Goal: Navigation & Orientation: Find specific page/section

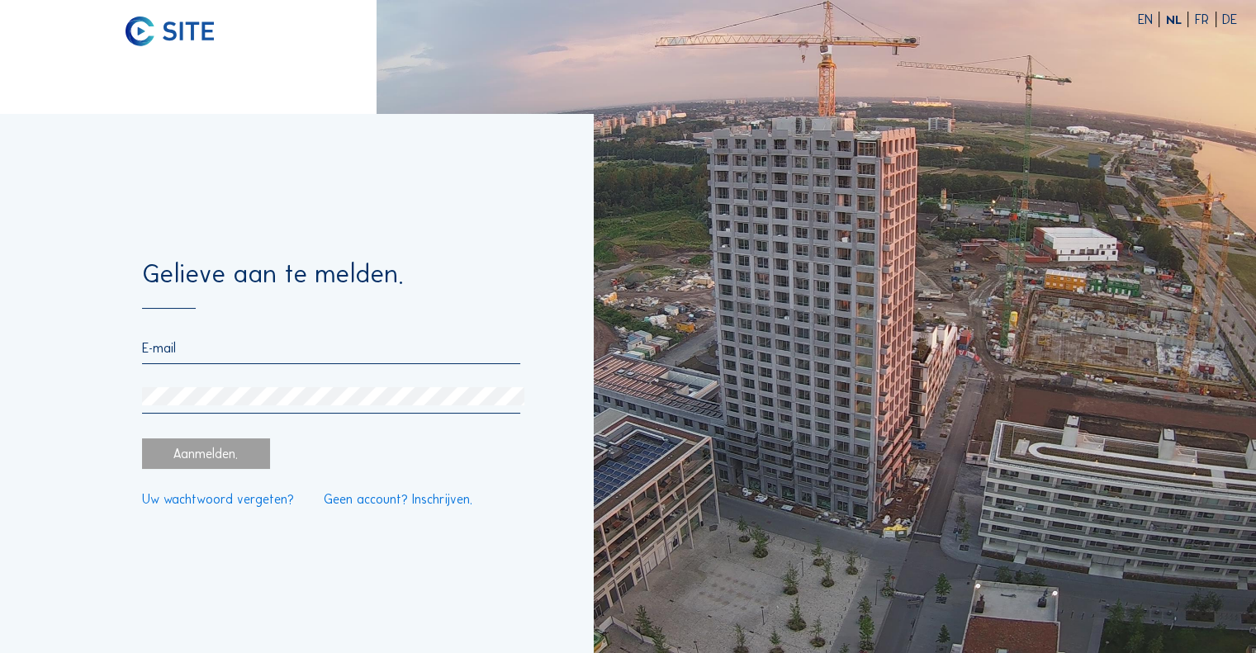
type input "[PERSON_NAME][EMAIL_ADDRESS][DOMAIN_NAME]"
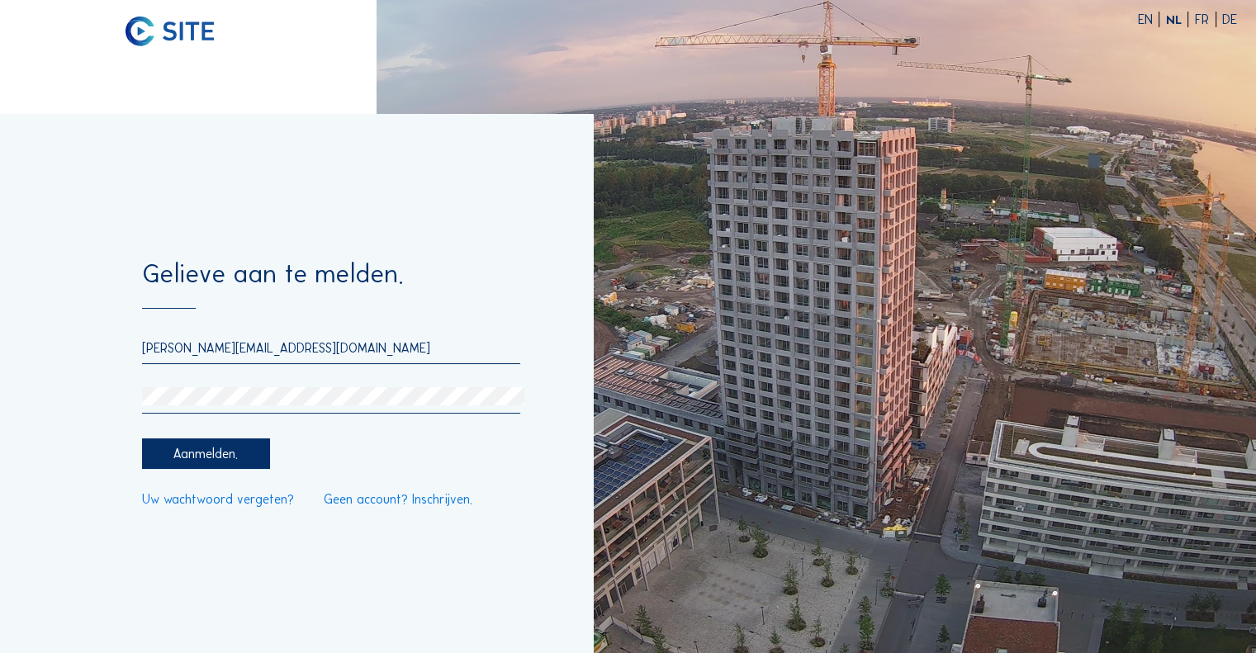
click at [226, 440] on div "Aanmelden." at bounding box center [206, 453] width 128 height 31
click at [238, 462] on div "Aanmelden." at bounding box center [206, 453] width 128 height 31
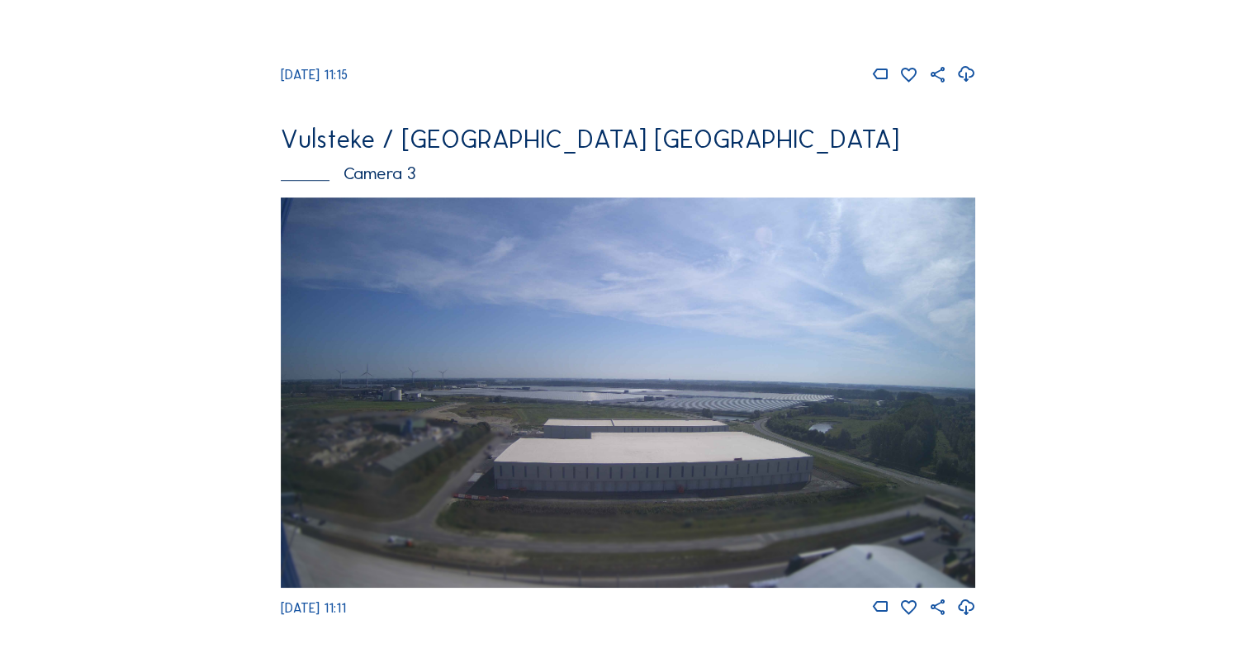
scroll to position [1156, 0]
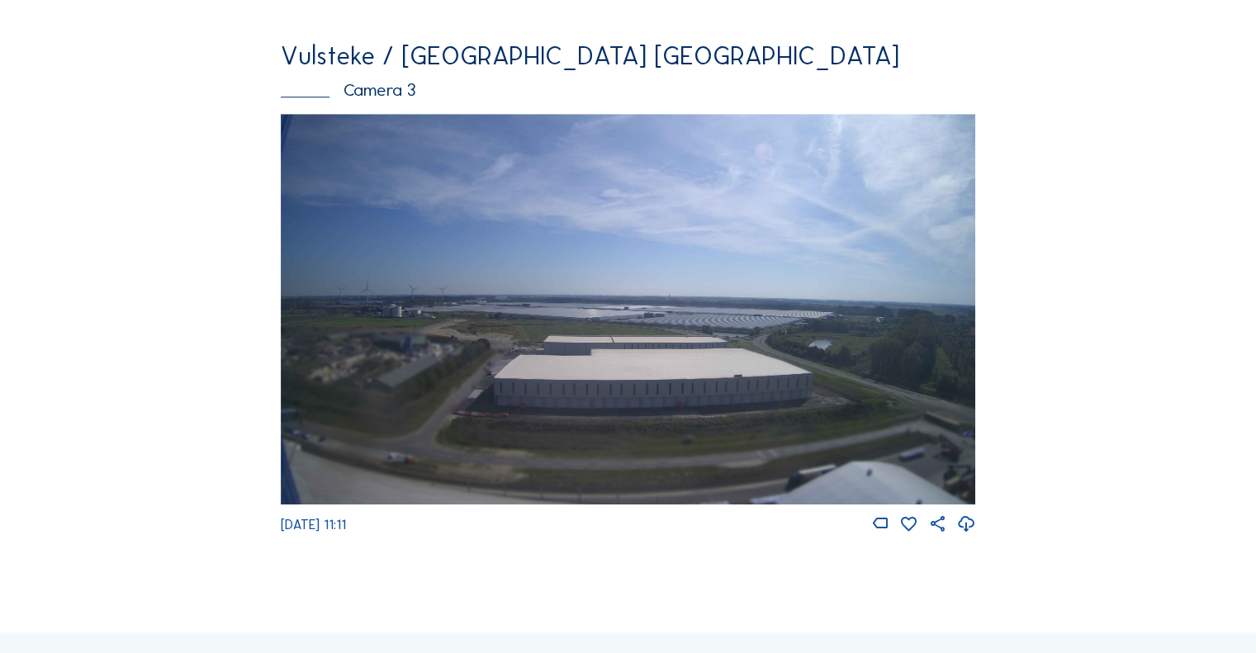
click at [694, 402] on img at bounding box center [628, 309] width 694 height 390
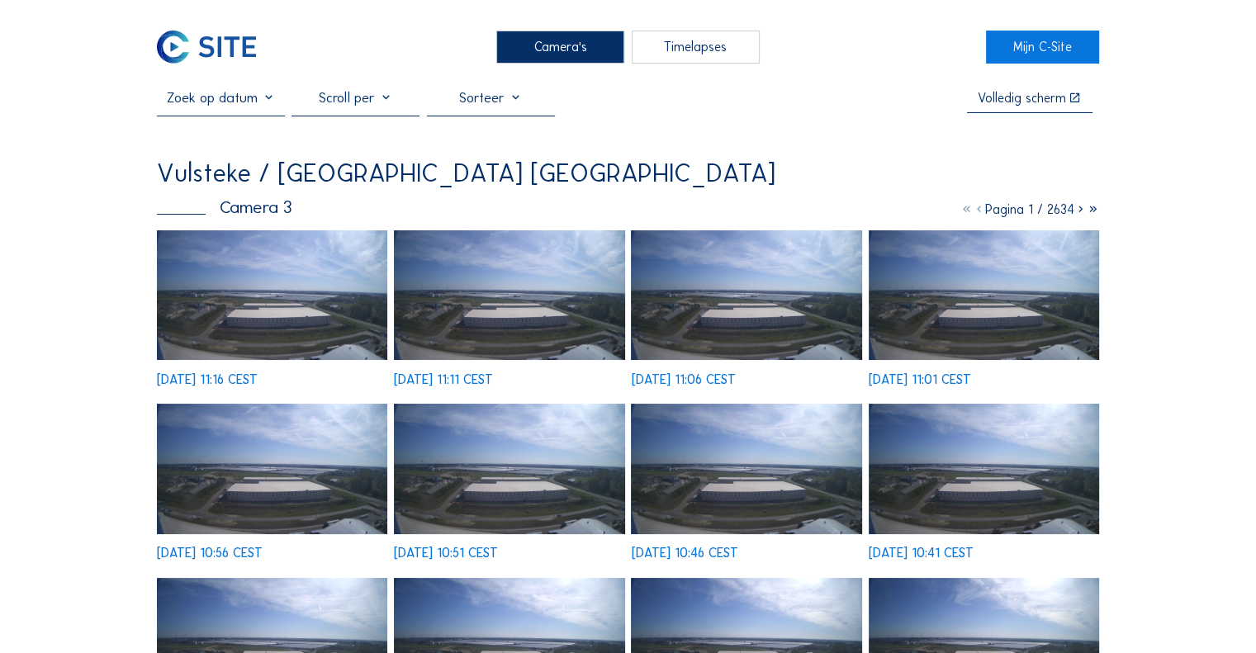
click at [258, 312] on img at bounding box center [272, 295] width 230 height 130
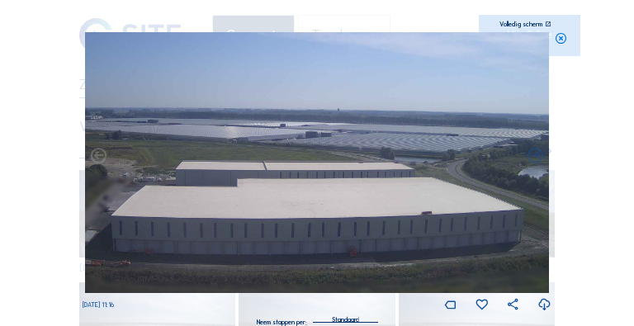
drag, startPoint x: 348, startPoint y: 198, endPoint x: 380, endPoint y: 199, distance: 31.4
click at [366, 199] on img at bounding box center [317, 162] width 464 height 261
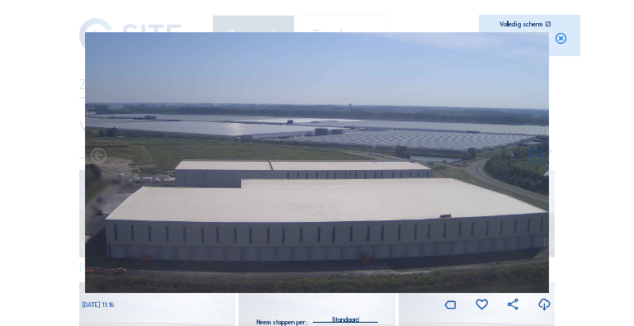
drag, startPoint x: 321, startPoint y: 194, endPoint x: 345, endPoint y: 194, distance: 23.9
click at [345, 194] on img at bounding box center [317, 162] width 464 height 261
